Goal: Transaction & Acquisition: Purchase product/service

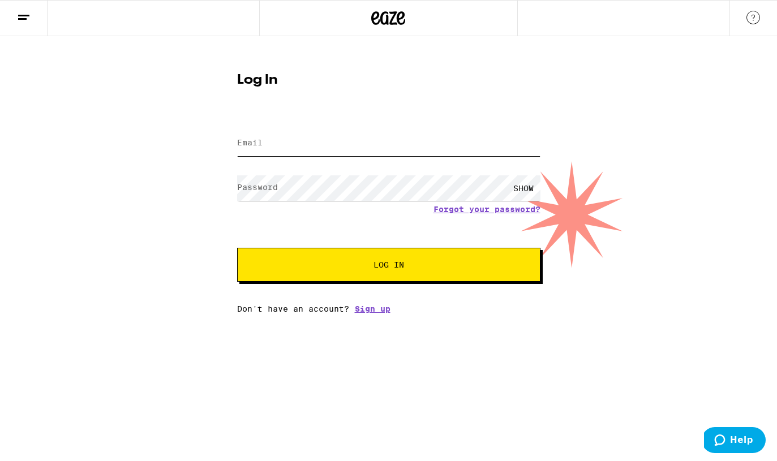
type input "[EMAIL_ADDRESS][DOMAIN_NAME]"
click at [334, 264] on span "Log In" at bounding box center [389, 265] width 212 height 8
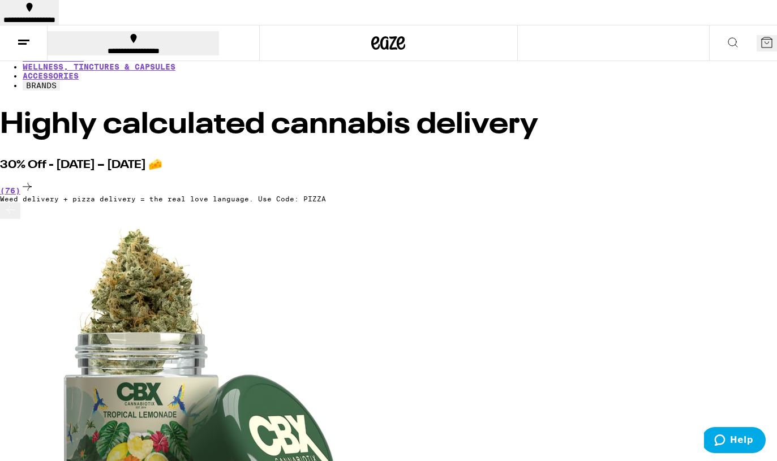
click at [109, 35] on link "FLOWER & PREROLLS" at bounding box center [66, 30] width 87 height 9
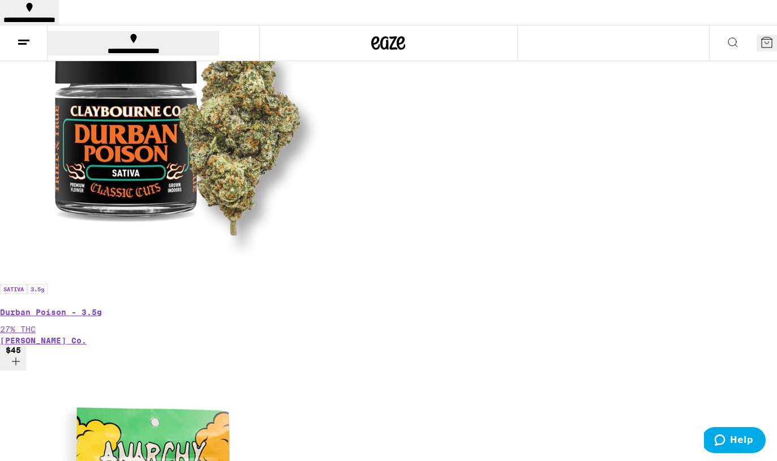
scroll to position [295, 0]
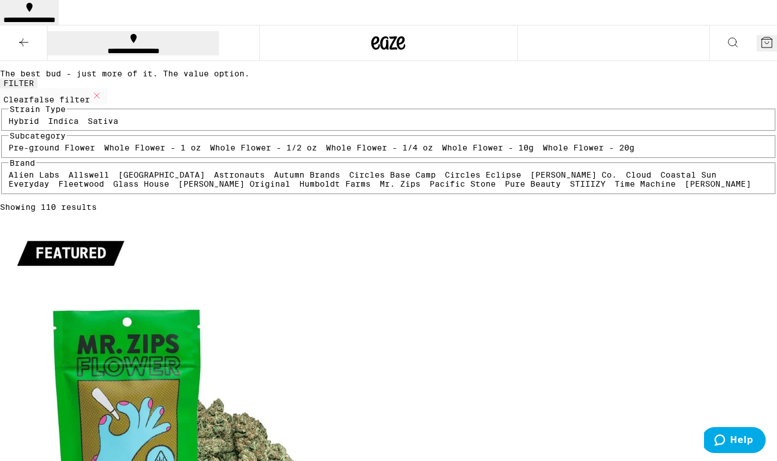
click at [118, 126] on label "Sativa" at bounding box center [103, 121] width 31 height 9
click at [91, 119] on input "Sativa" at bounding box center [90, 118] width 1 height 1
checkbox input "true"
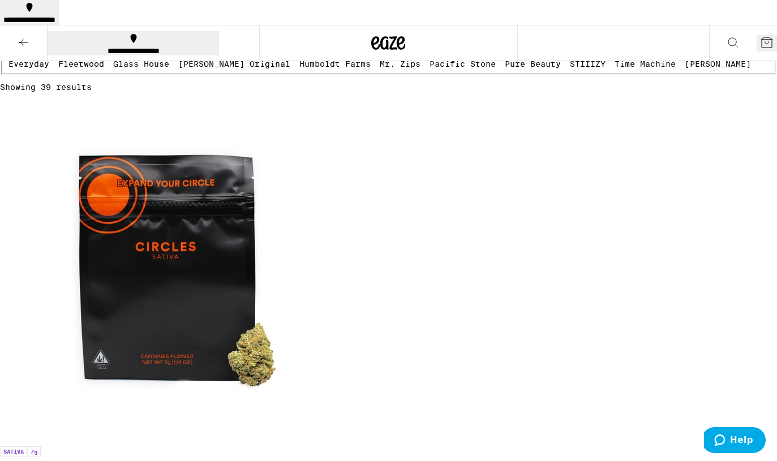
scroll to position [130, 0]
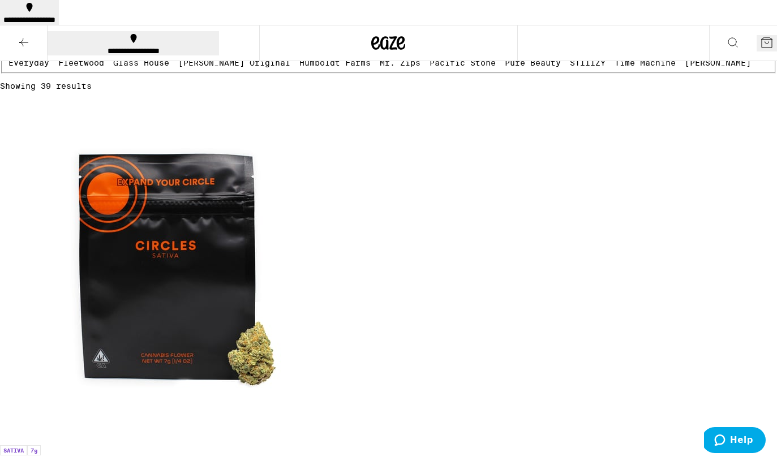
click at [326, 31] on label "Whole Flower - 1/4 oz" at bounding box center [379, 26] width 107 height 9
click at [328, 24] on input "Whole Flower - 1/4 oz" at bounding box center [328, 24] width 1 height 1
click at [326, 31] on label "Whole Flower - 1/4 oz" at bounding box center [379, 26] width 107 height 9
click at [328, 24] on input "Whole Flower - 1/4 oz" at bounding box center [328, 24] width 1 height 1
checkbox input "false"
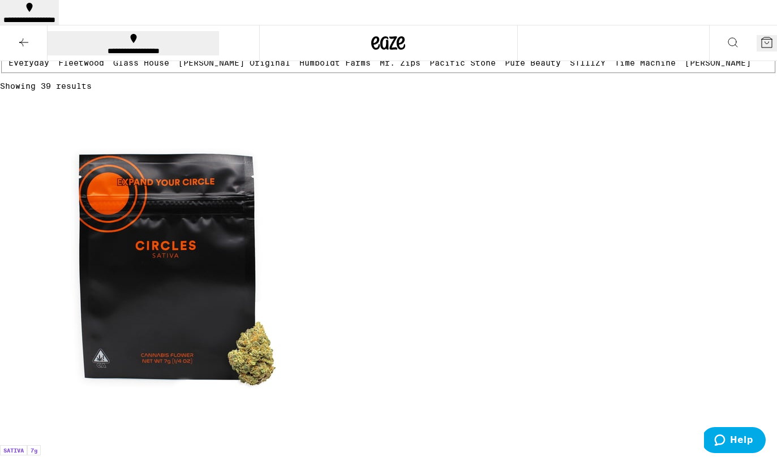
click at [210, 31] on label "Whole Flower - 1/2 oz" at bounding box center [263, 26] width 107 height 9
click at [212, 24] on input "Whole Flower - 1/2 oz" at bounding box center [212, 24] width 1 height 1
checkbox input "true"
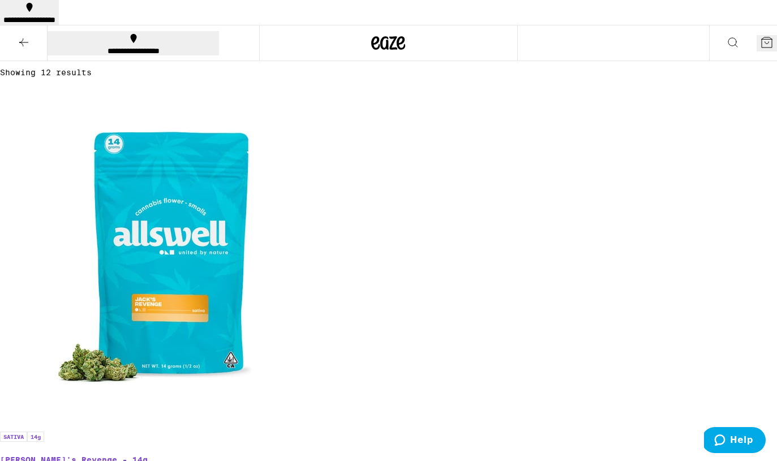
scroll to position [104, 0]
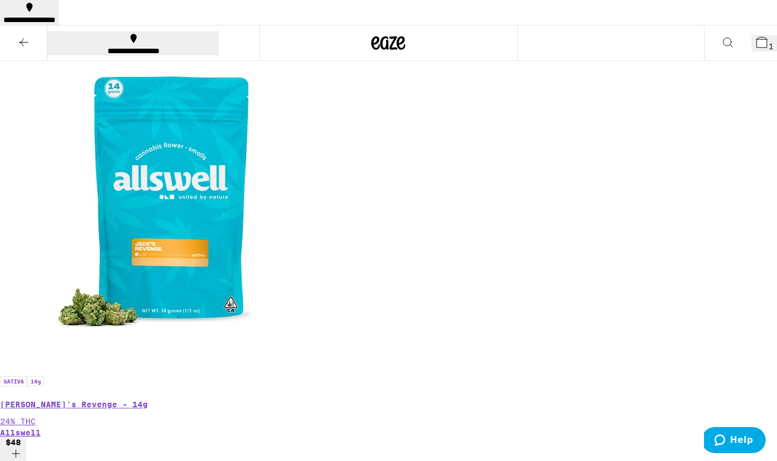
scroll to position [0, 0]
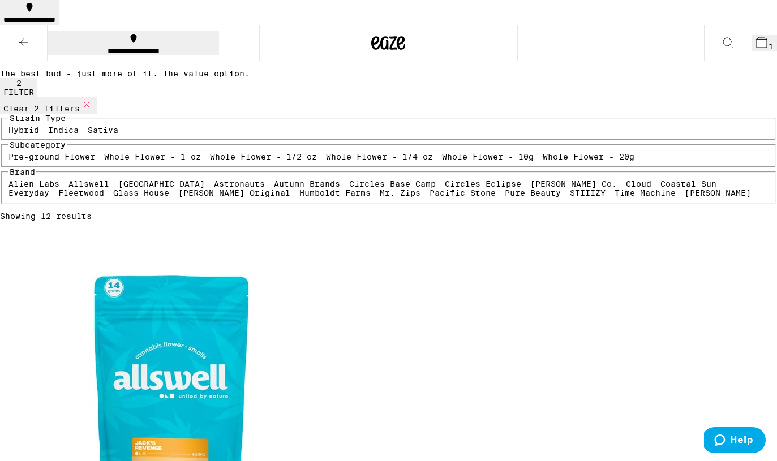
click at [751, 35] on button "1" at bounding box center [763, 43] width 25 height 16
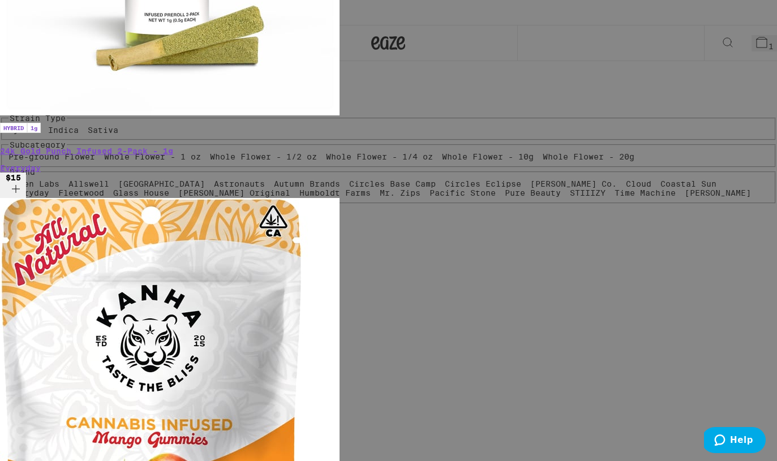
scroll to position [20, 0]
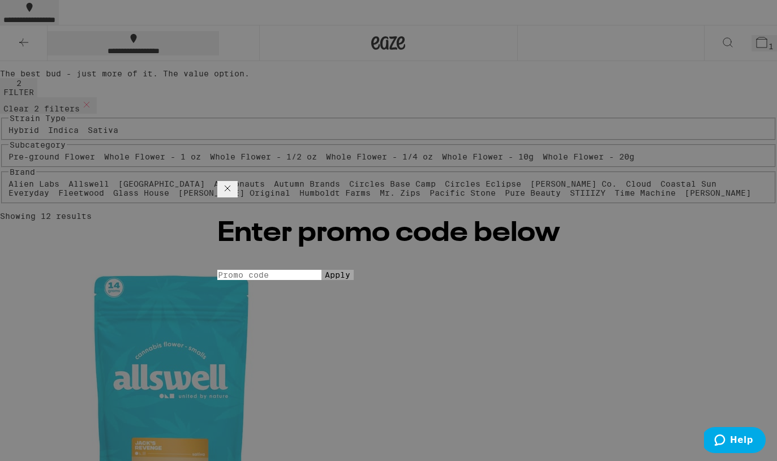
click at [321, 270] on input "Promo Code" at bounding box center [269, 275] width 104 height 10
type input "PIZZA"
click at [330, 270] on button "Apply" at bounding box center [337, 275] width 32 height 10
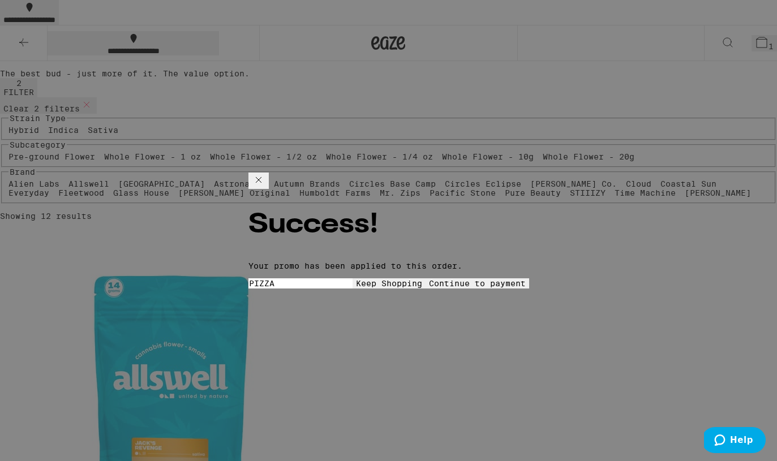
click at [356, 279] on span "Keep Shopping" at bounding box center [389, 283] width 66 height 9
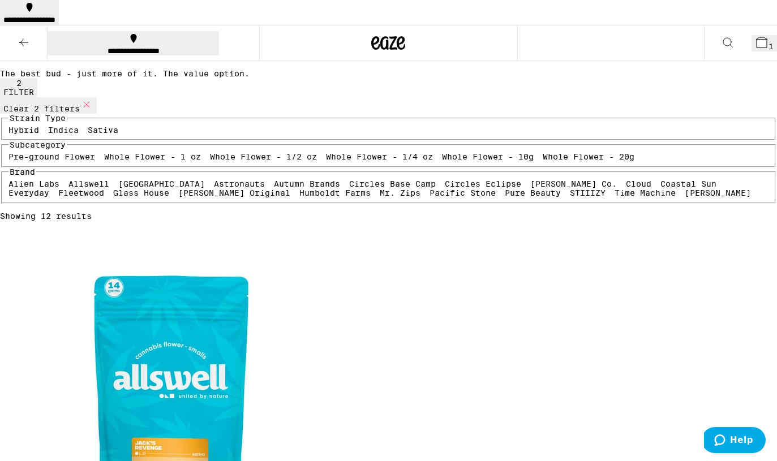
click at [751, 35] on button "1" at bounding box center [763, 43] width 25 height 16
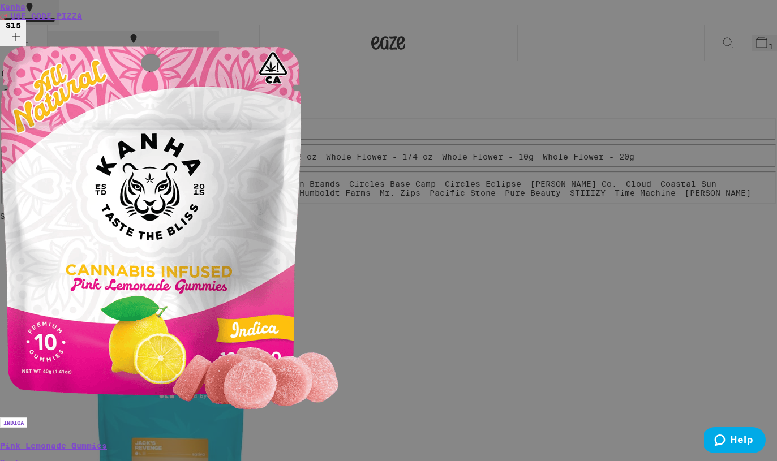
scroll to position [37, 0]
click at [676, 126] on div "Your Cart [MEDICAL_DATA] Lemon - 14g Cloud $60 1 Add for free delivery INDICA 1…" at bounding box center [388, 230] width 777 height 461
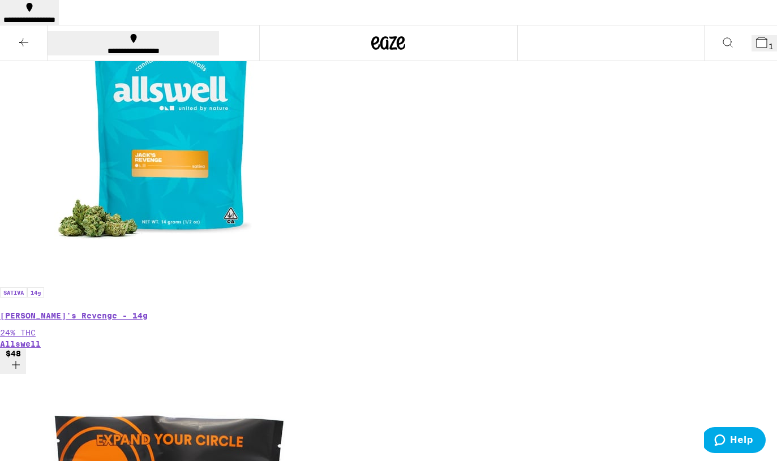
scroll to position [289, 0]
click at [755, 36] on icon at bounding box center [762, 43] width 14 height 14
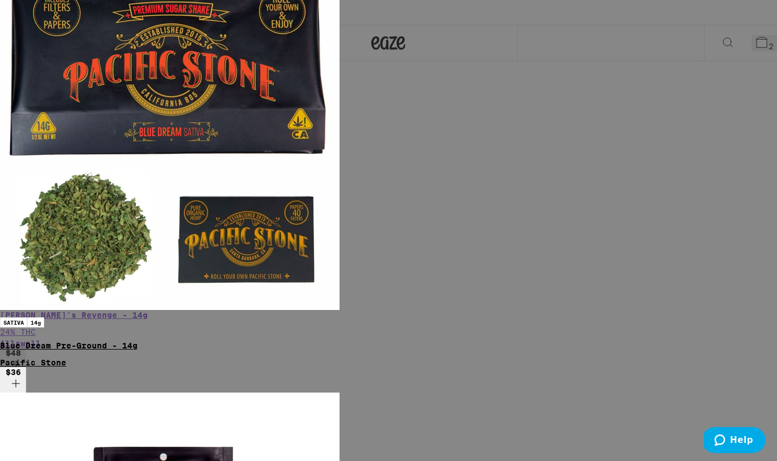
scroll to position [78, 0]
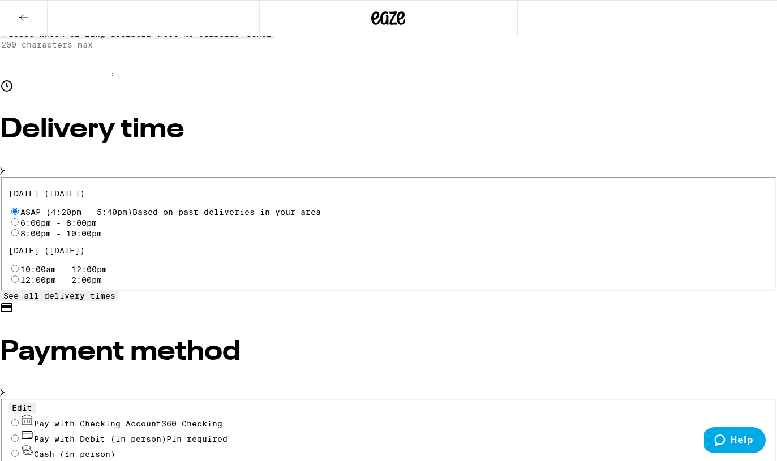
click at [210, 419] on span "Pay with Checking Account 360 Checking" at bounding box center [128, 423] width 188 height 9
click at [19, 419] on input "Pay with Checking Account 360 Checking" at bounding box center [14, 422] width 7 height 7
radio input "true"
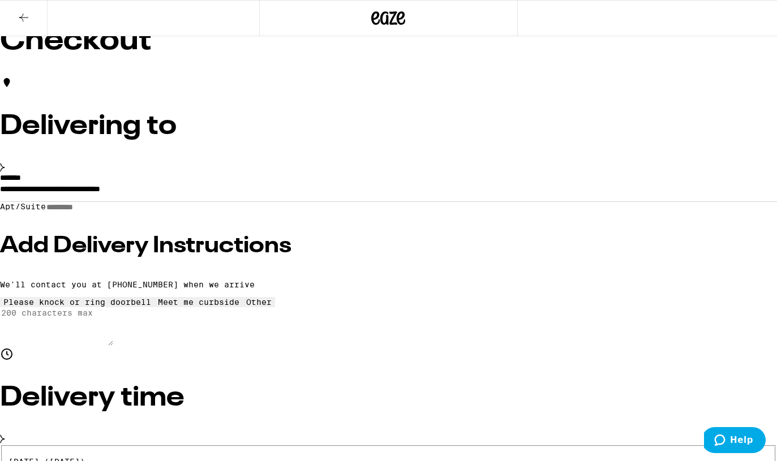
scroll to position [48, 0]
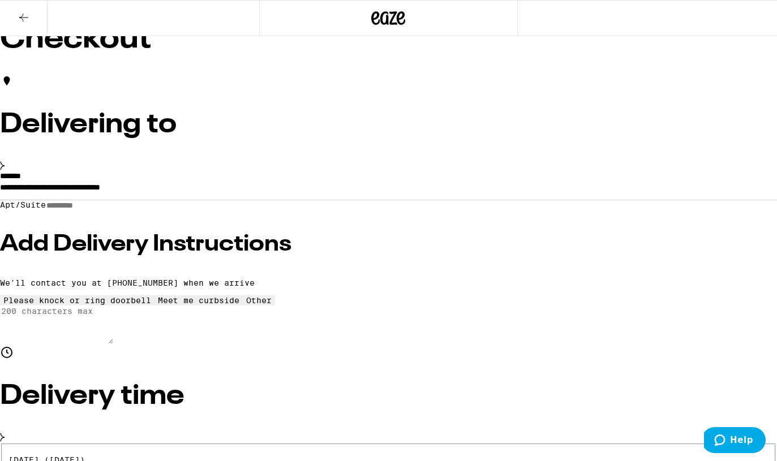
type input "8"
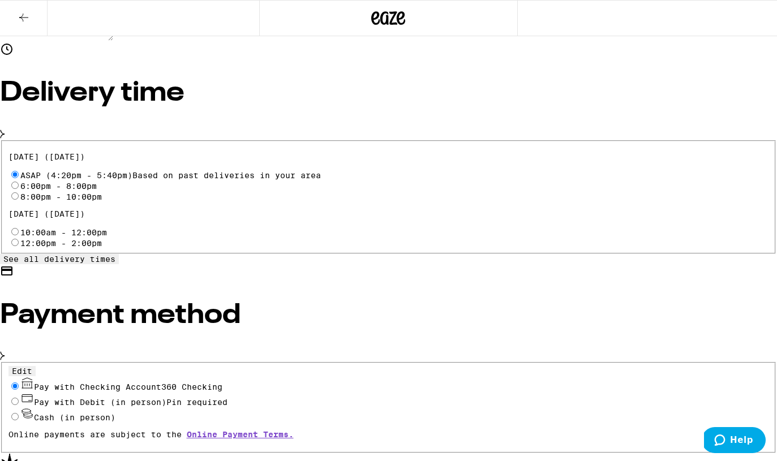
scroll to position [0, 0]
